Goal: Navigation & Orientation: Find specific page/section

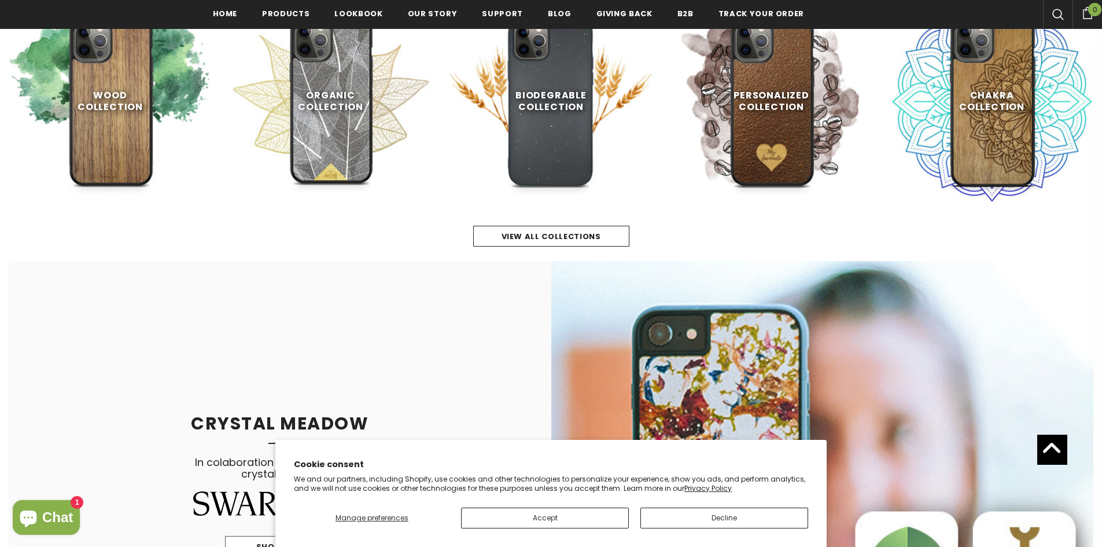
scroll to position [672, 0]
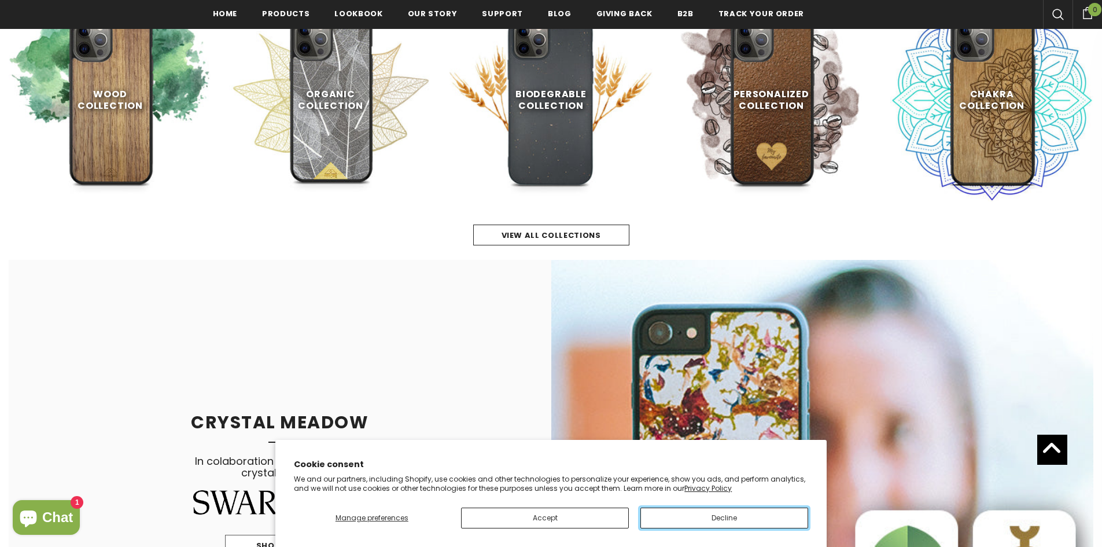
click at [684, 519] on button "Decline" at bounding box center [725, 518] width 168 height 21
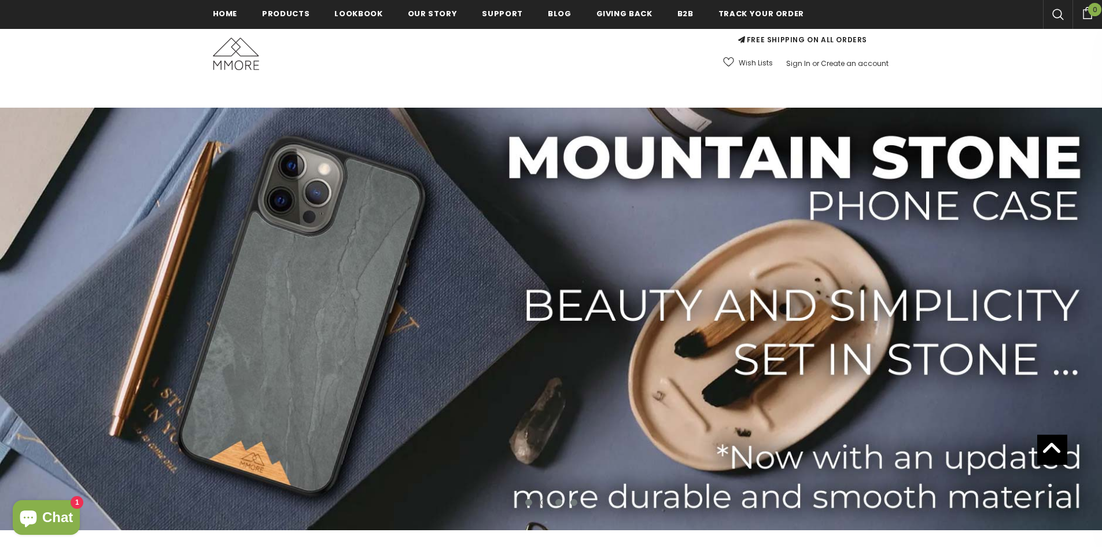
scroll to position [0, 0]
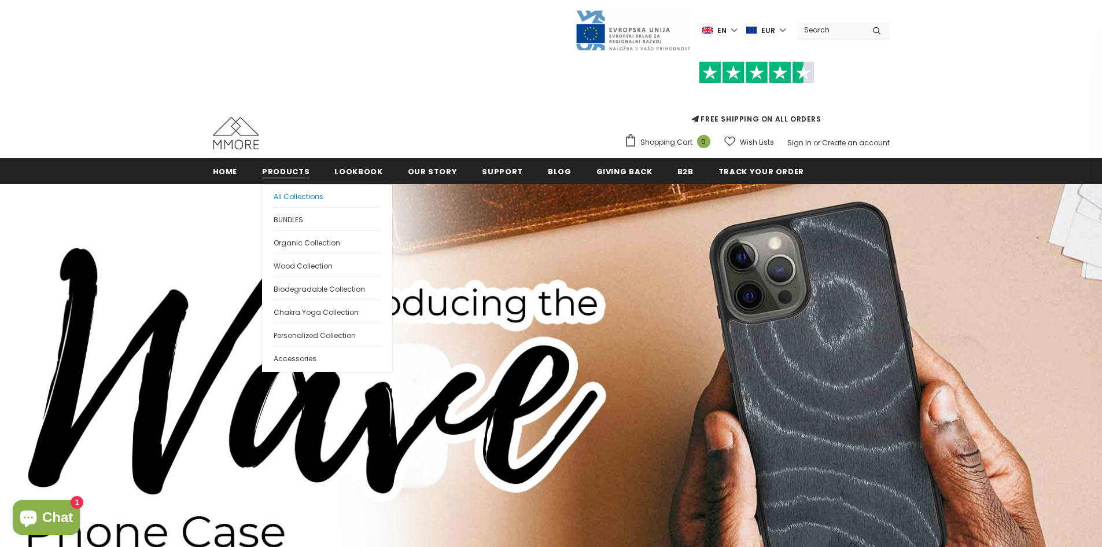
click at [312, 196] on span "All Collections" at bounding box center [299, 197] width 50 height 10
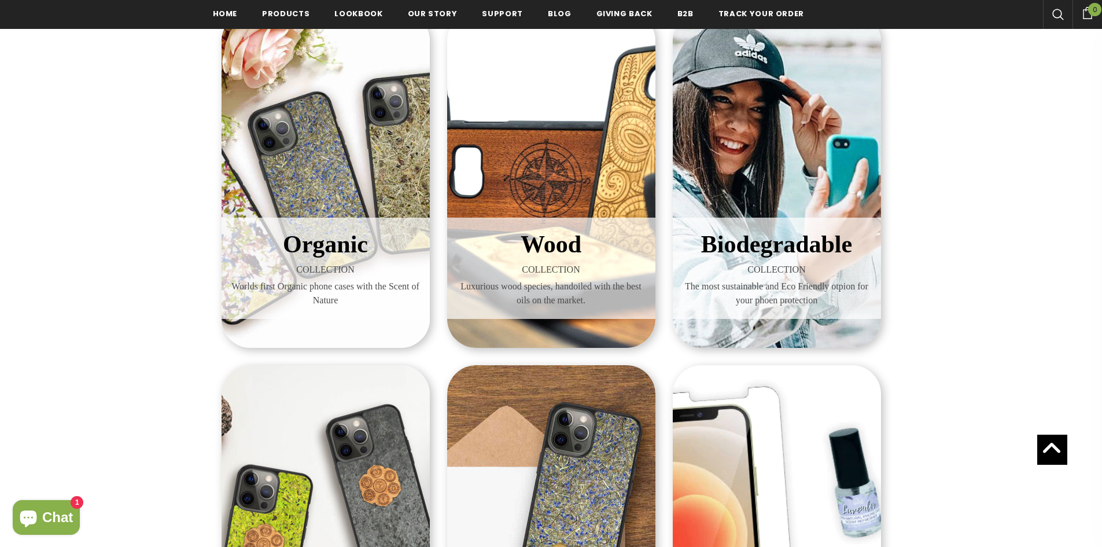
scroll to position [203, 0]
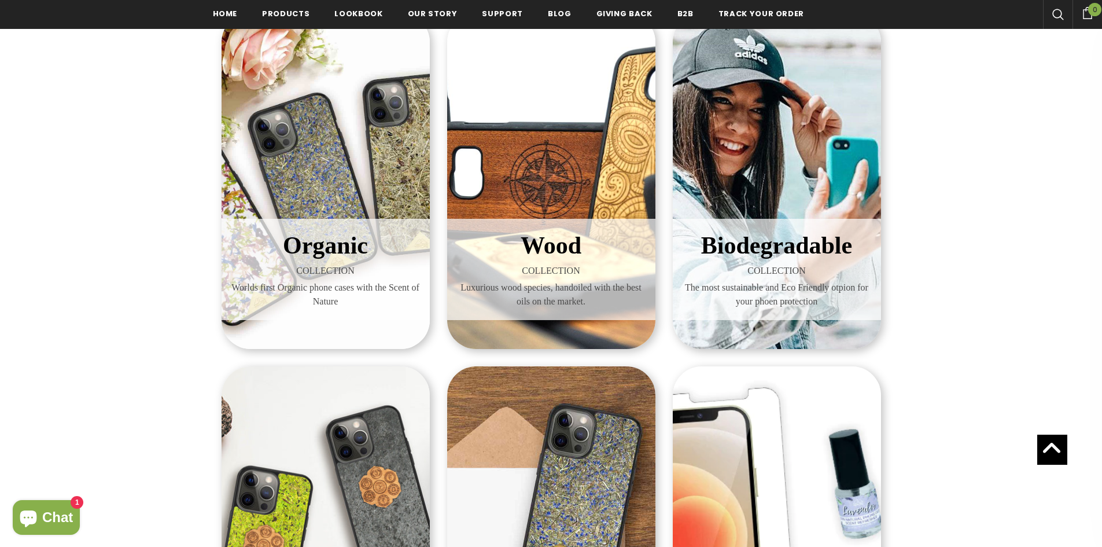
click at [829, 276] on span "COLLECTION" at bounding box center [777, 271] width 191 height 14
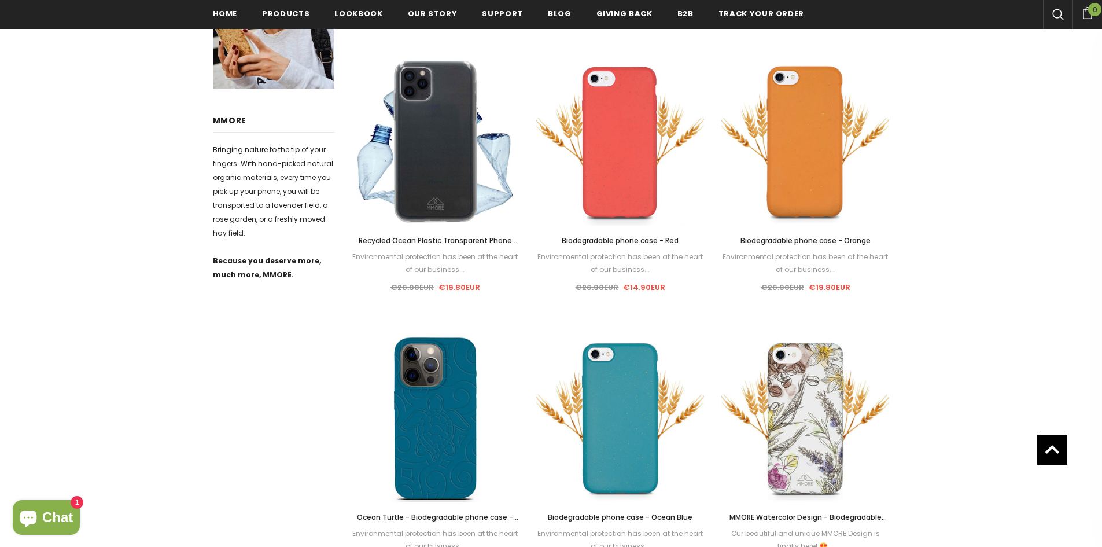
scroll to position [531, 0]
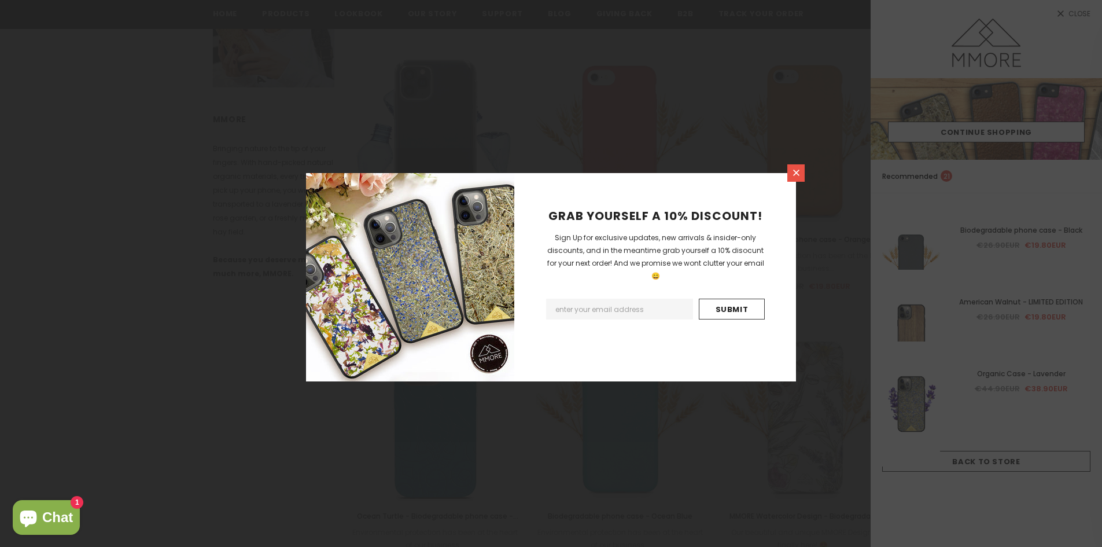
click at [797, 176] on icon at bounding box center [797, 173] width 10 height 10
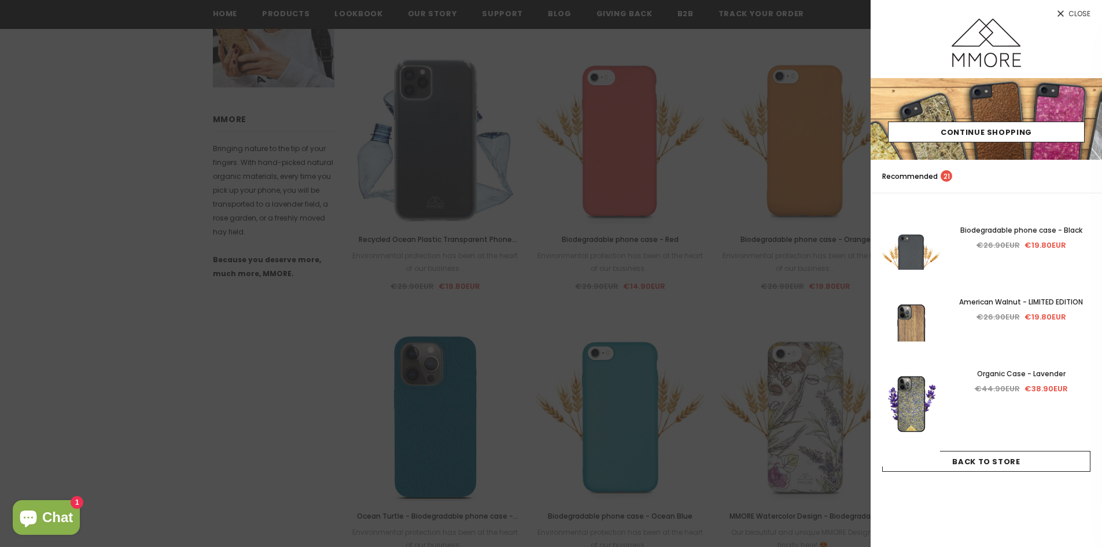
click at [1084, 10] on span "Close" at bounding box center [1080, 13] width 22 height 7
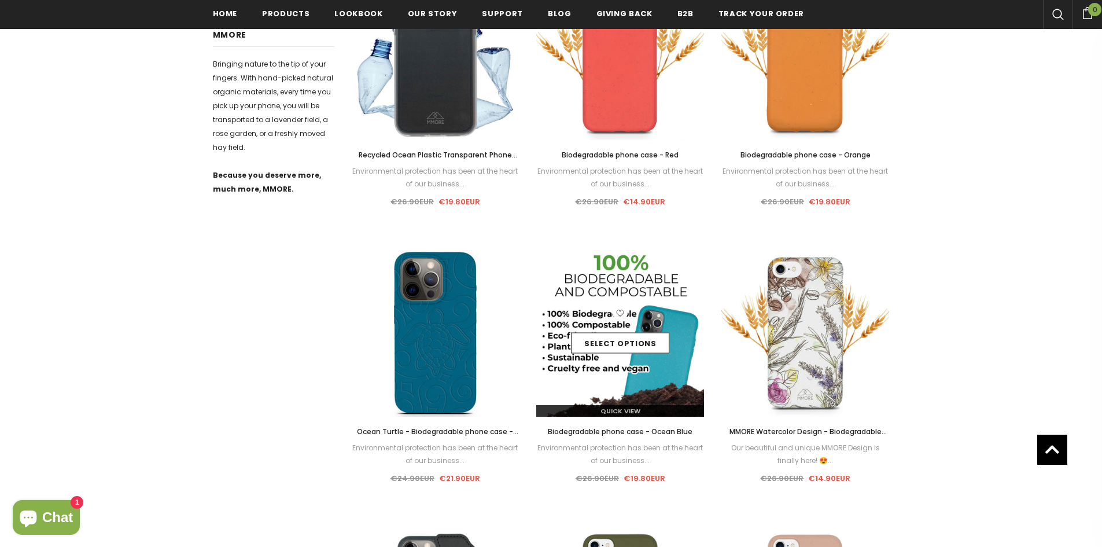
scroll to position [611, 0]
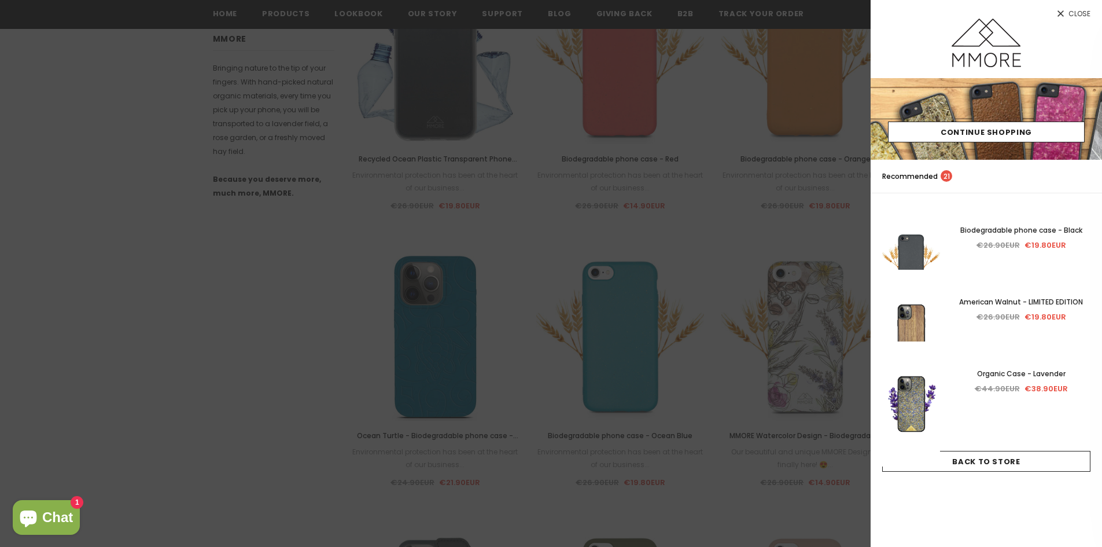
click at [1068, 21] on div at bounding box center [986, 49] width 231 height 60
click at [1073, 15] on span "Close" at bounding box center [1080, 13] width 22 height 7
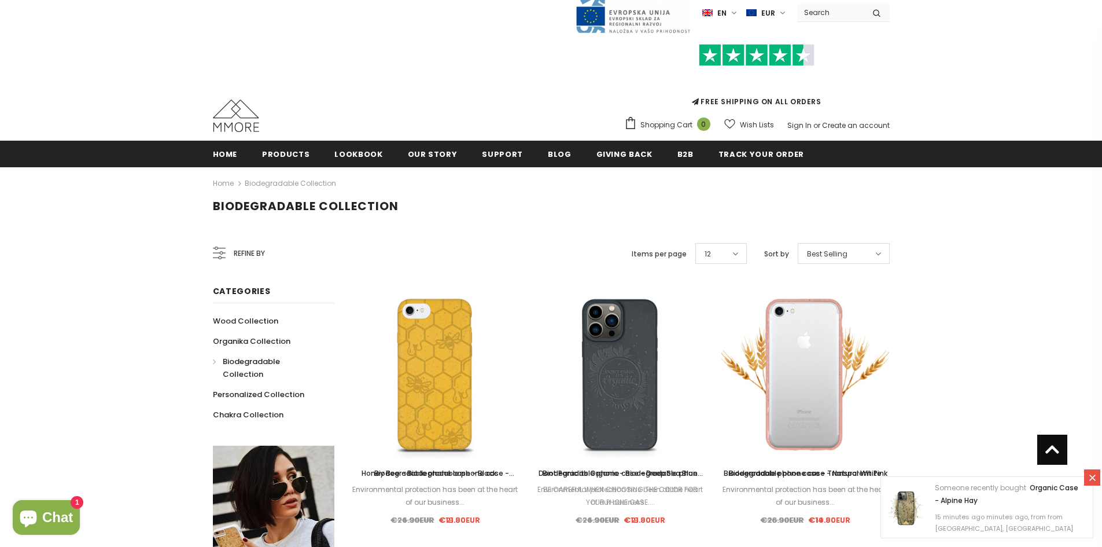
scroll to position [0, 0]
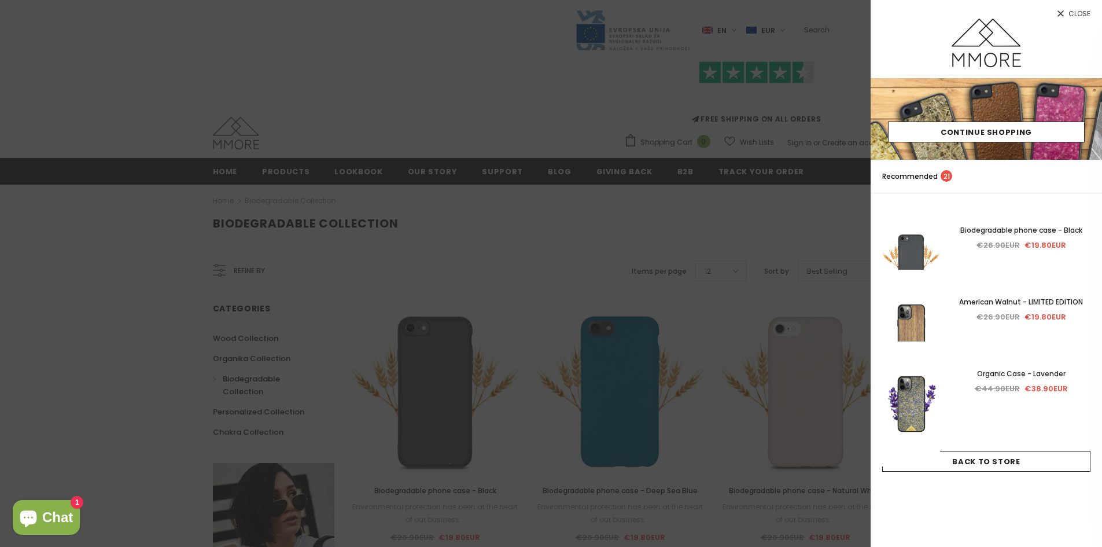
click at [1078, 5] on link "Close" at bounding box center [986, 9] width 231 height 19
